Goal: Task Accomplishment & Management: Manage account settings

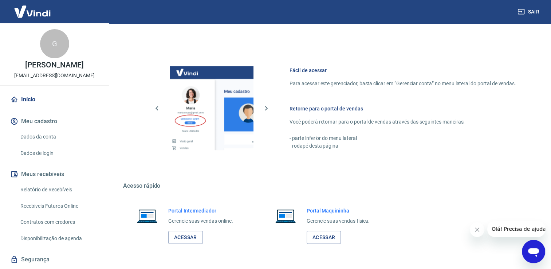
scroll to position [381, 0]
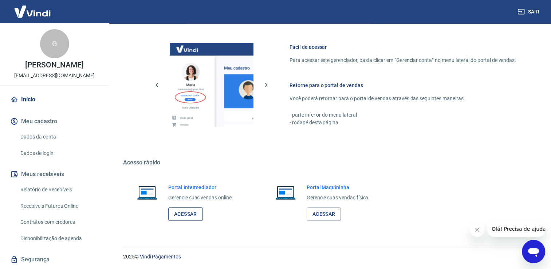
click at [177, 213] on link "Acessar" at bounding box center [185, 213] width 35 height 13
